Goal: Task Accomplishment & Management: Manage account settings

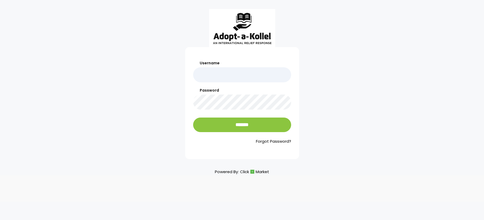
click at [204, 80] on input "Username" at bounding box center [242, 74] width 98 height 15
click at [214, 76] on input "Username" at bounding box center [242, 74] width 98 height 15
type input "**********"
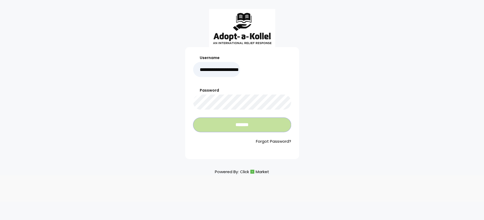
click at [242, 128] on input "*******" at bounding box center [242, 125] width 98 height 15
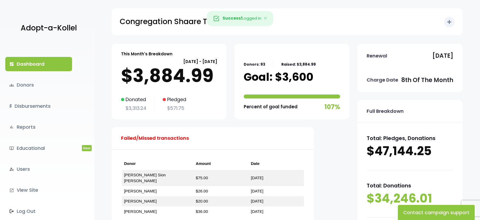
scroll to position [27, 0]
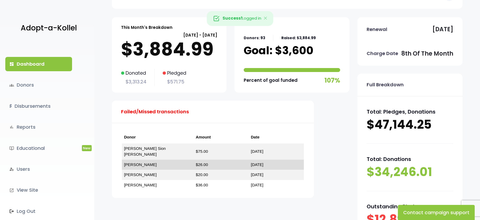
click at [146, 162] on td "[PERSON_NAME]" at bounding box center [158, 165] width 72 height 10
click at [143, 163] on link "[PERSON_NAME]" at bounding box center [140, 165] width 33 height 5
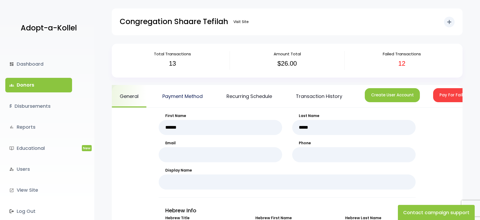
click at [173, 97] on link "Payment Method" at bounding box center [183, 96] width 56 height 23
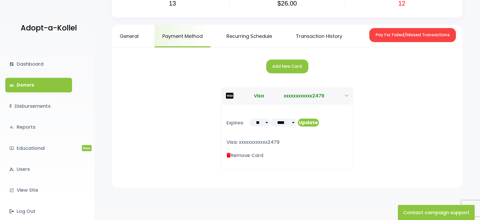
scroll to position [73, 0]
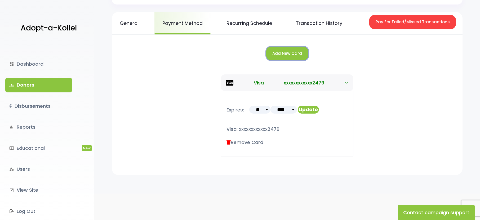
click at [292, 52] on button "Add New Card" at bounding box center [287, 54] width 42 height 14
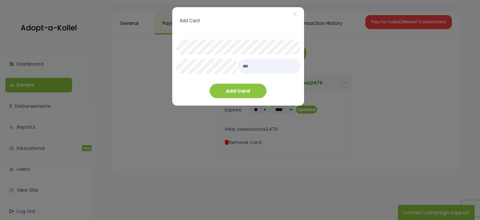
click at [252, 30] on div "Add Card ×" at bounding box center [238, 19] width 132 height 25
click at [260, 69] on input "text" at bounding box center [269, 66] width 63 height 15
type input "***"
click at [238, 90] on button "Add Card" at bounding box center [238, 91] width 57 height 15
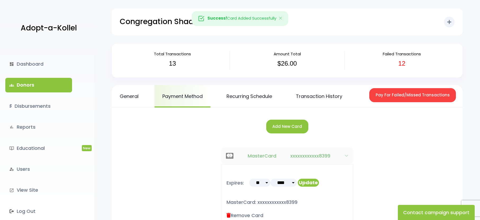
scroll to position [73, 0]
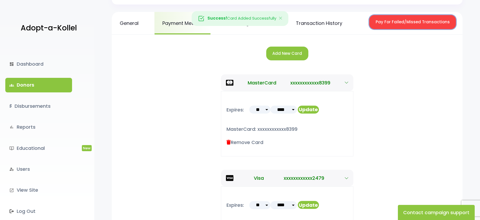
click at [432, 23] on button "Pay For Failed/Missed Transactions" at bounding box center [413, 22] width 87 height 14
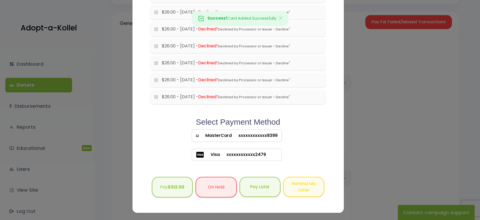
scroll to position [156, 0]
click at [246, 134] on span "xxxxxxxxxxxx8399" at bounding box center [255, 135] width 46 height 6
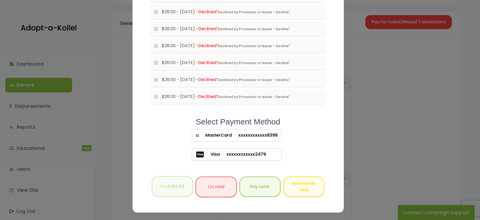
click at [176, 186] on b "$312.00" at bounding box center [176, 186] width 17 height 6
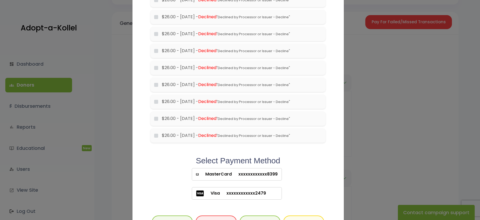
scroll to position [50, 0]
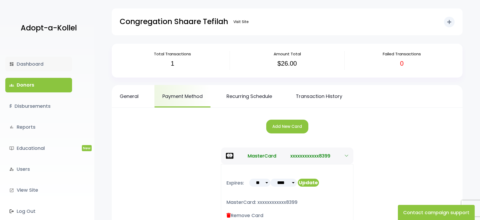
click at [22, 68] on link "dashboard Dashboard" at bounding box center [38, 64] width 67 height 14
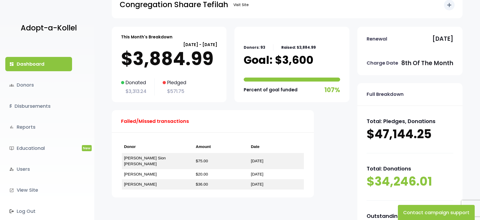
scroll to position [27, 0]
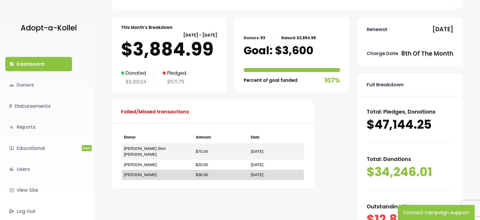
click at [142, 172] on td "[PERSON_NAME]" at bounding box center [158, 175] width 72 height 10
click at [143, 173] on link "[PERSON_NAME]" at bounding box center [140, 175] width 33 height 5
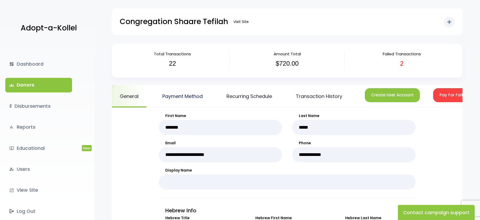
click at [189, 94] on link "Payment Method" at bounding box center [183, 96] width 56 height 23
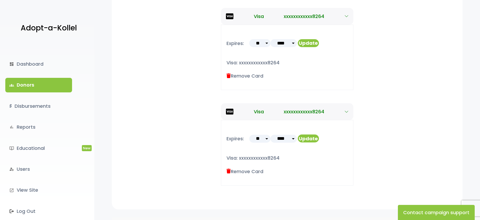
scroll to position [174, 0]
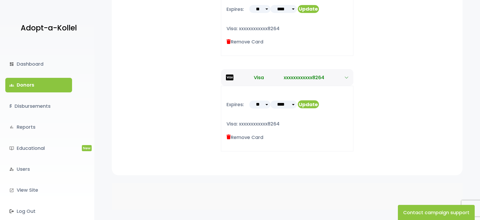
click at [259, 136] on label "Remove Card" at bounding box center [245, 137] width 37 height 7
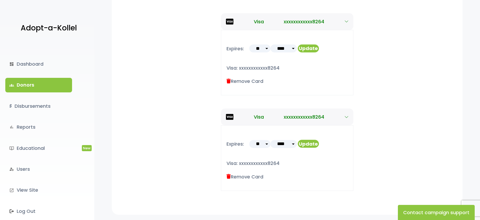
scroll to position [68, 0]
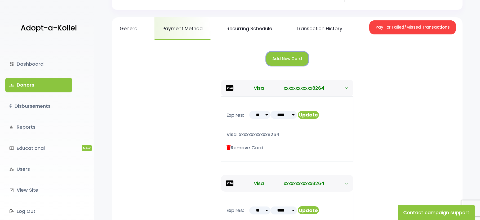
click at [285, 59] on button "Add New Card" at bounding box center [287, 59] width 42 height 14
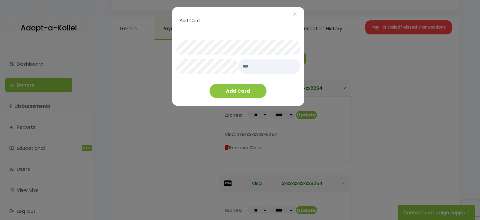
click at [258, 66] on input "text" at bounding box center [269, 66] width 63 height 15
type input "***"
click at [245, 92] on button "Add Card" at bounding box center [238, 91] width 57 height 15
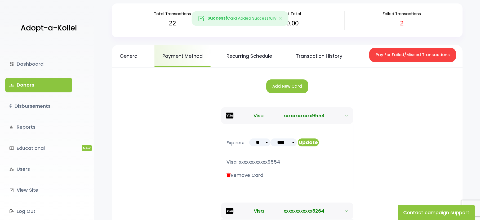
scroll to position [15, 0]
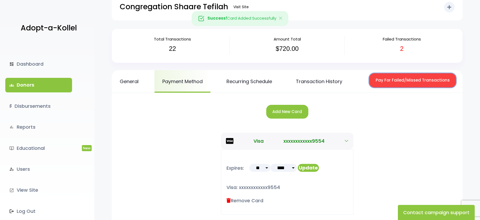
click at [408, 84] on button "Pay For Failed/Missed Transactions" at bounding box center [413, 80] width 87 height 14
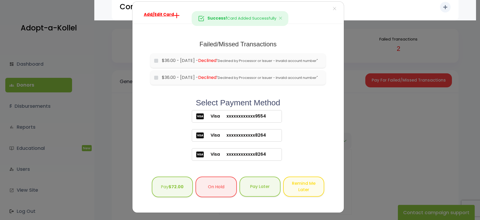
scroll to position [18, 0]
click at [268, 119] on label "Visa xxxxxxxxxxxx9554" at bounding box center [237, 116] width 90 height 12
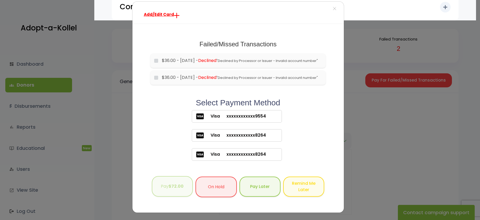
click at [171, 187] on b "$72.00" at bounding box center [176, 186] width 15 height 6
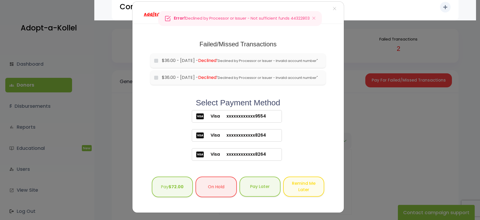
click at [328, 130] on form "Failed/Missed Transactions would you like to pay for these transactions that yo…" at bounding box center [238, 118] width 197 height 174
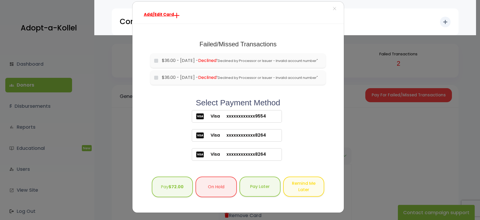
scroll to position [0, 0]
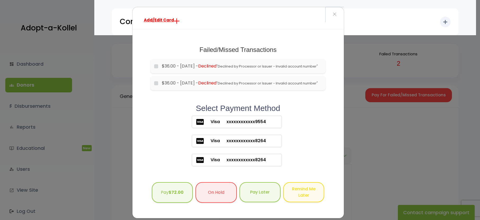
click at [333, 14] on span "×" at bounding box center [335, 14] width 4 height 11
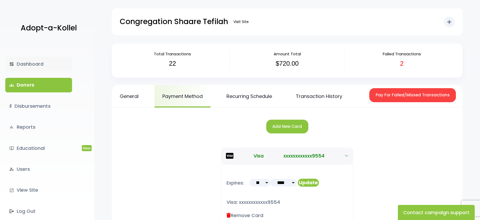
click at [43, 66] on link "dashboard Dashboard" at bounding box center [38, 64] width 67 height 14
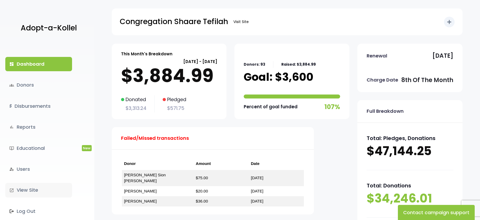
click at [29, 193] on link "launch View Site" at bounding box center [38, 190] width 67 height 14
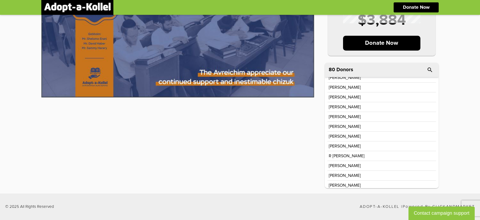
scroll to position [100, 0]
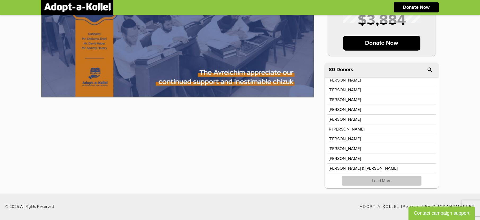
click at [379, 183] on p "Load More" at bounding box center [382, 181] width 80 height 10
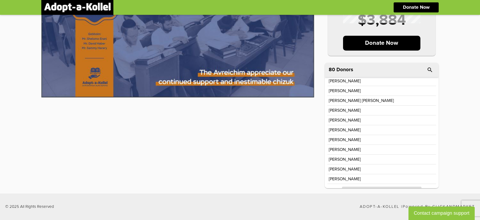
scroll to position [296, 0]
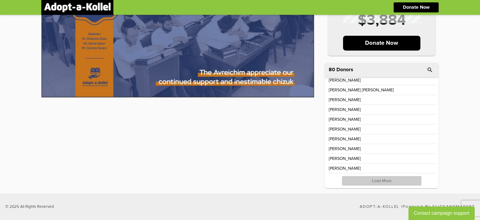
click at [395, 181] on p "Load More" at bounding box center [382, 181] width 80 height 10
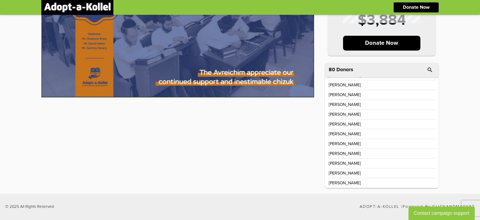
scroll to position [492, 0]
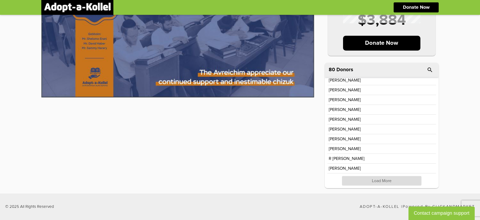
click at [391, 186] on div "[PERSON_NAME] [PERSON_NAME] [PERSON_NAME] [PERSON_NAME]" at bounding box center [382, 132] width 114 height 111
click at [388, 177] on p "Load More" at bounding box center [382, 181] width 80 height 10
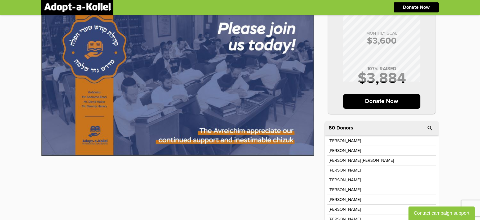
scroll to position [0, 0]
